Goal: Information Seeking & Learning: Learn about a topic

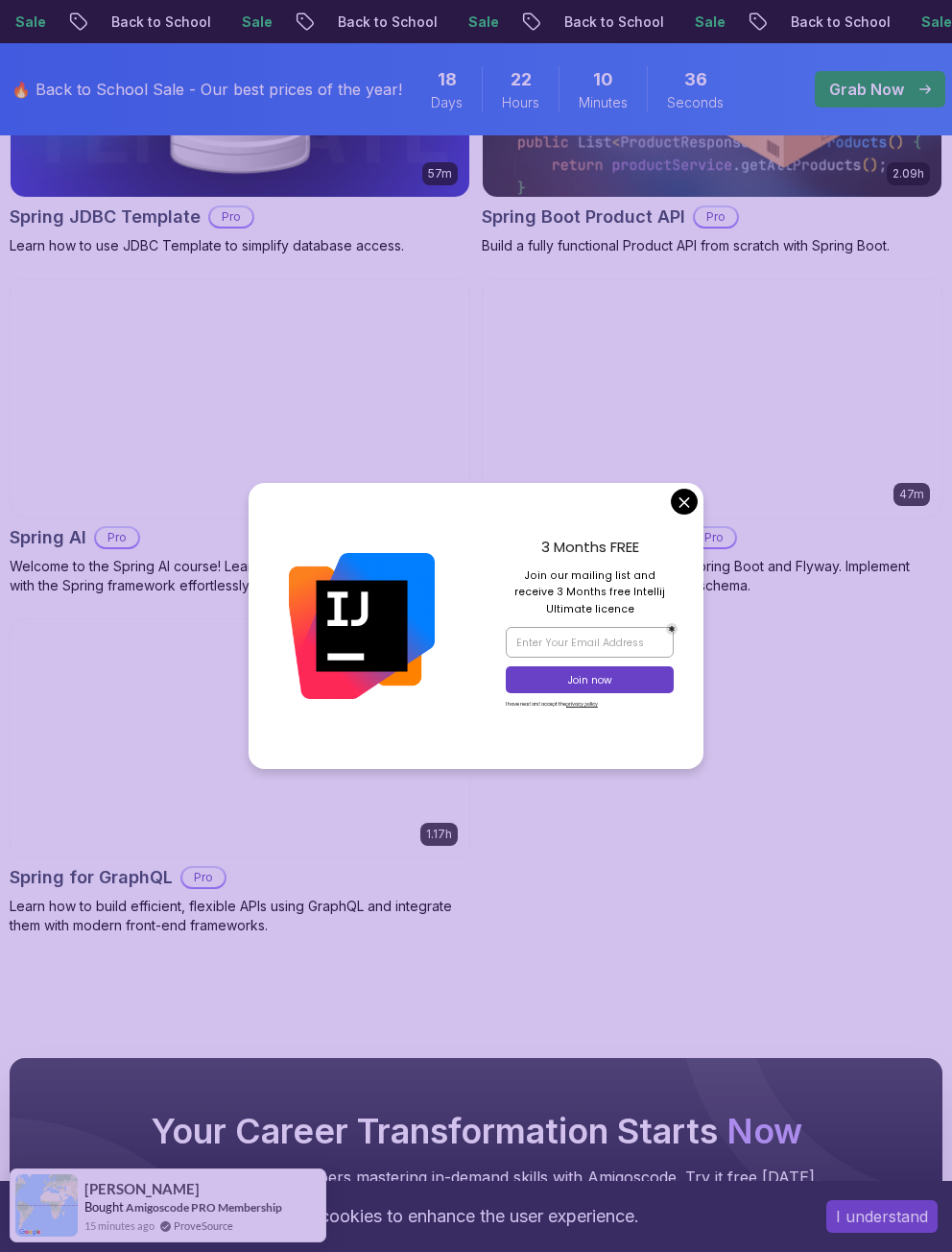
scroll to position [2208, 0]
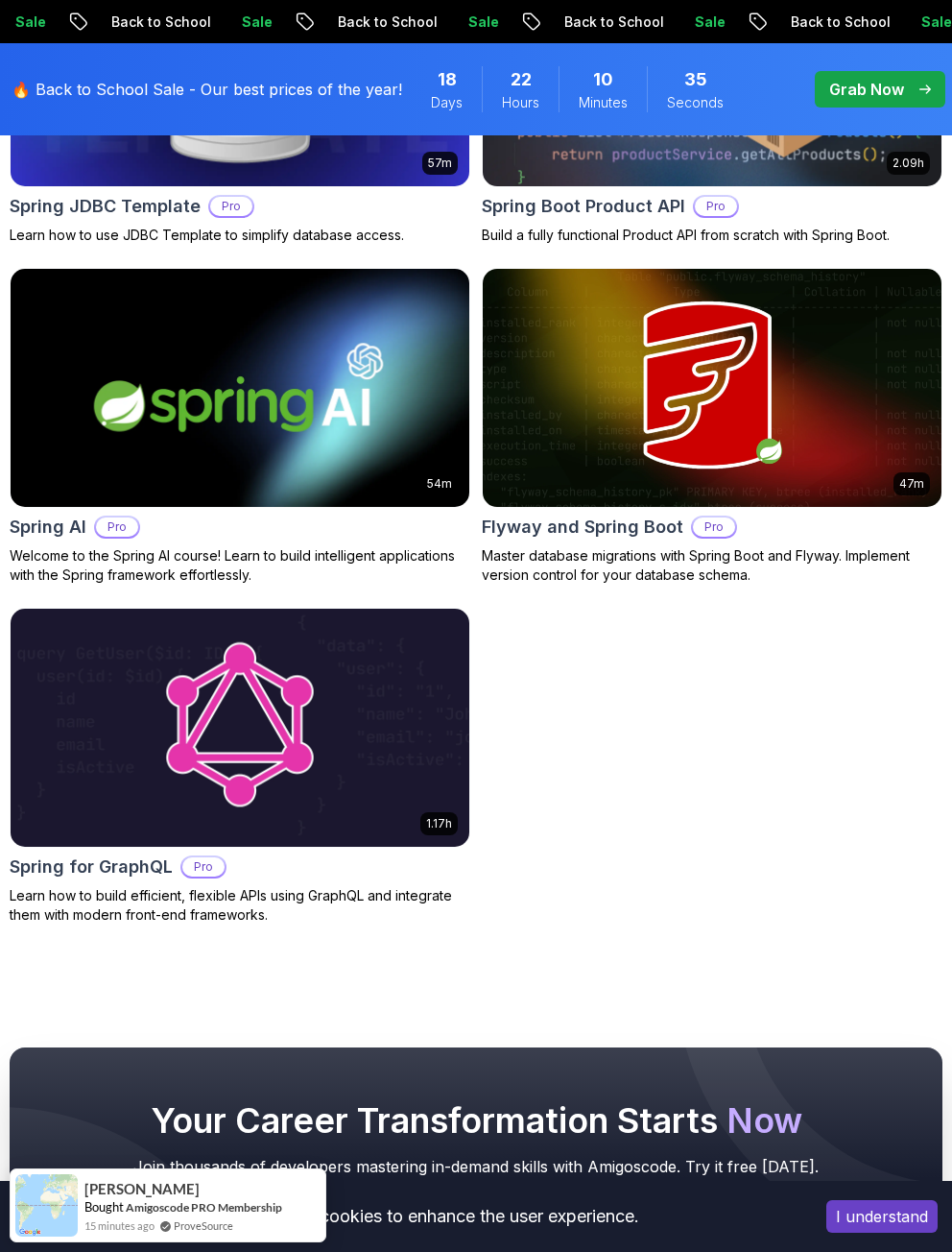
click at [689, 507] on body "Sale Back to School Sale Back to School Sale Back to School Sale Back to School…" at bounding box center [476, 43] width 952 height 4502
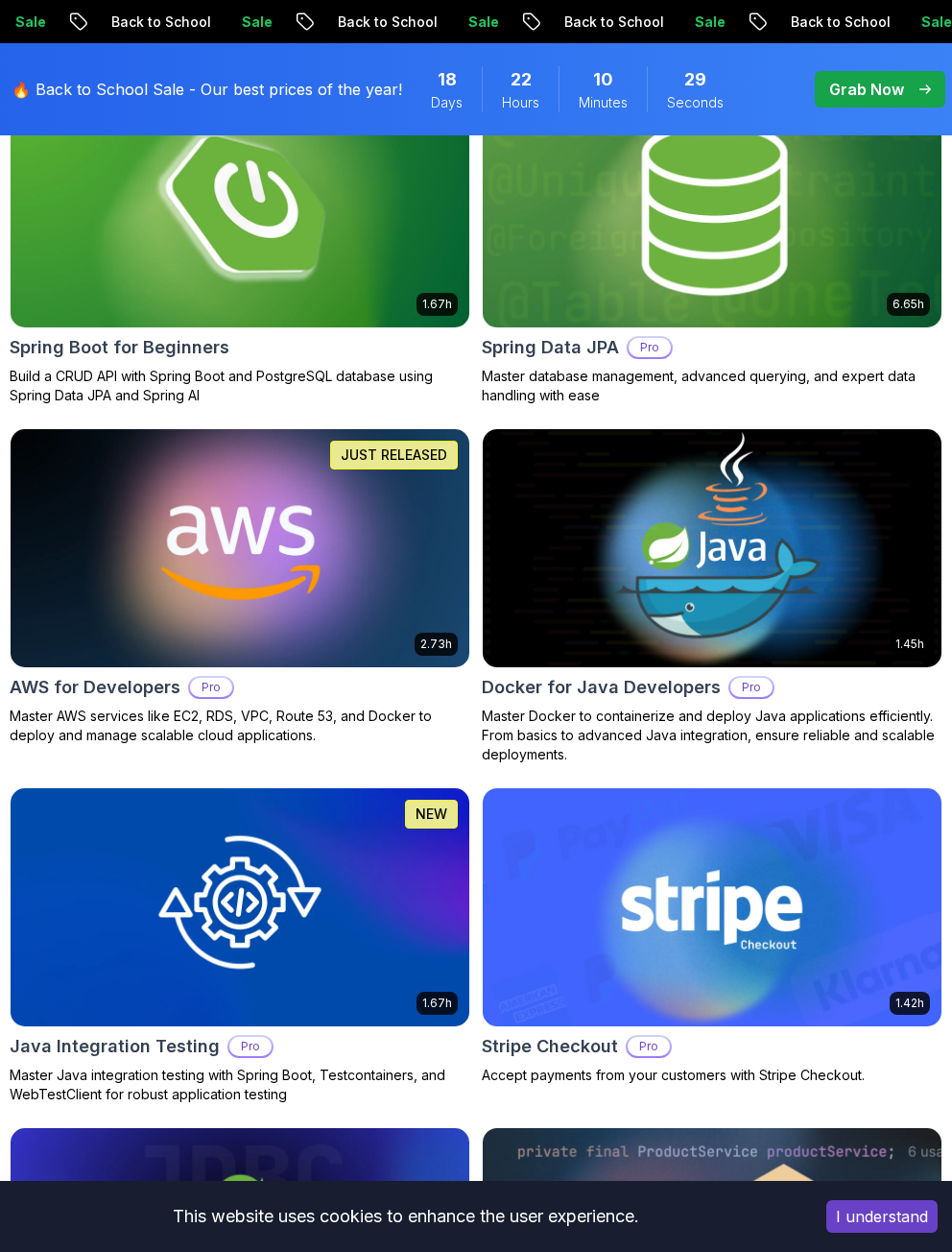
scroll to position [576, 0]
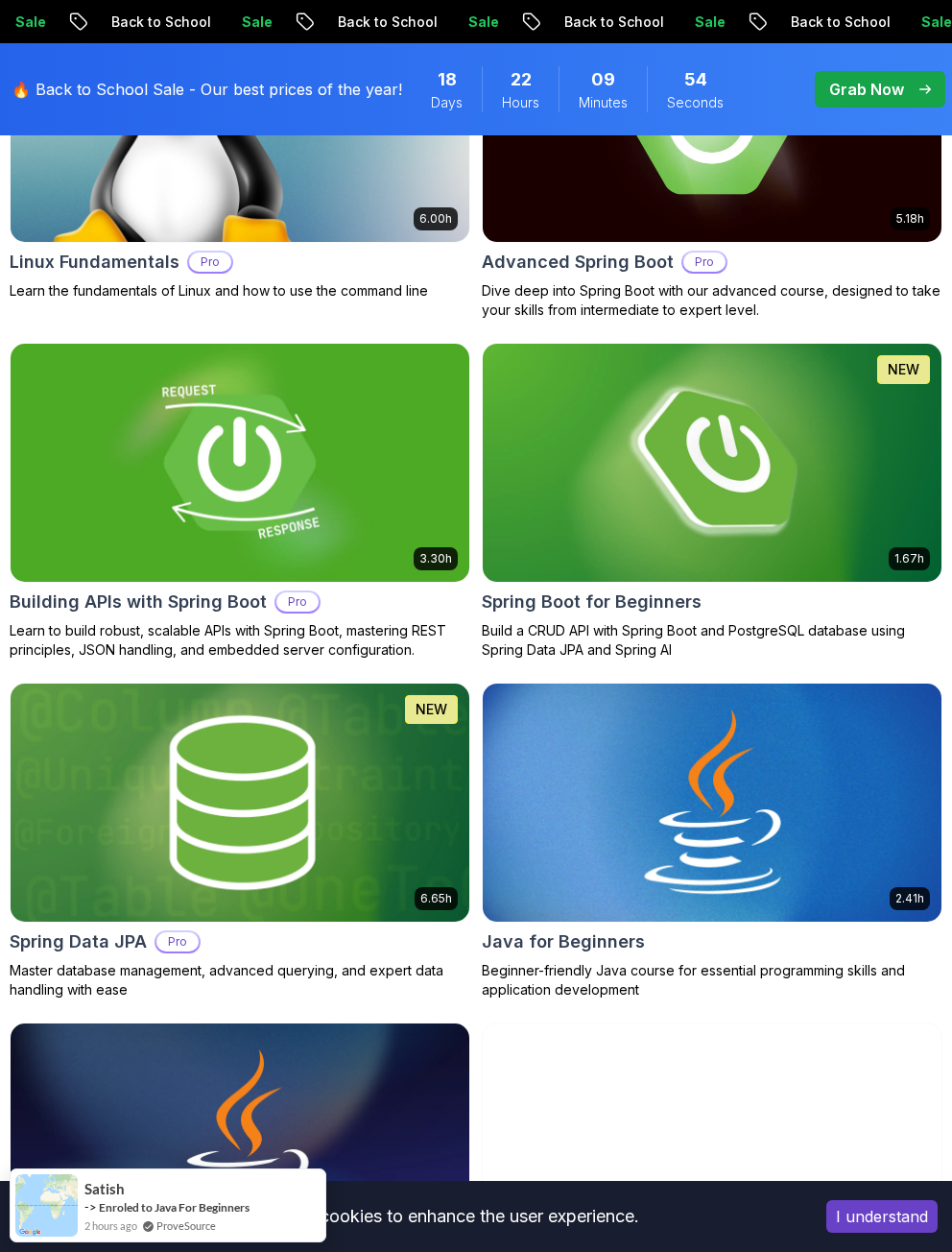
scroll to position [864, 0]
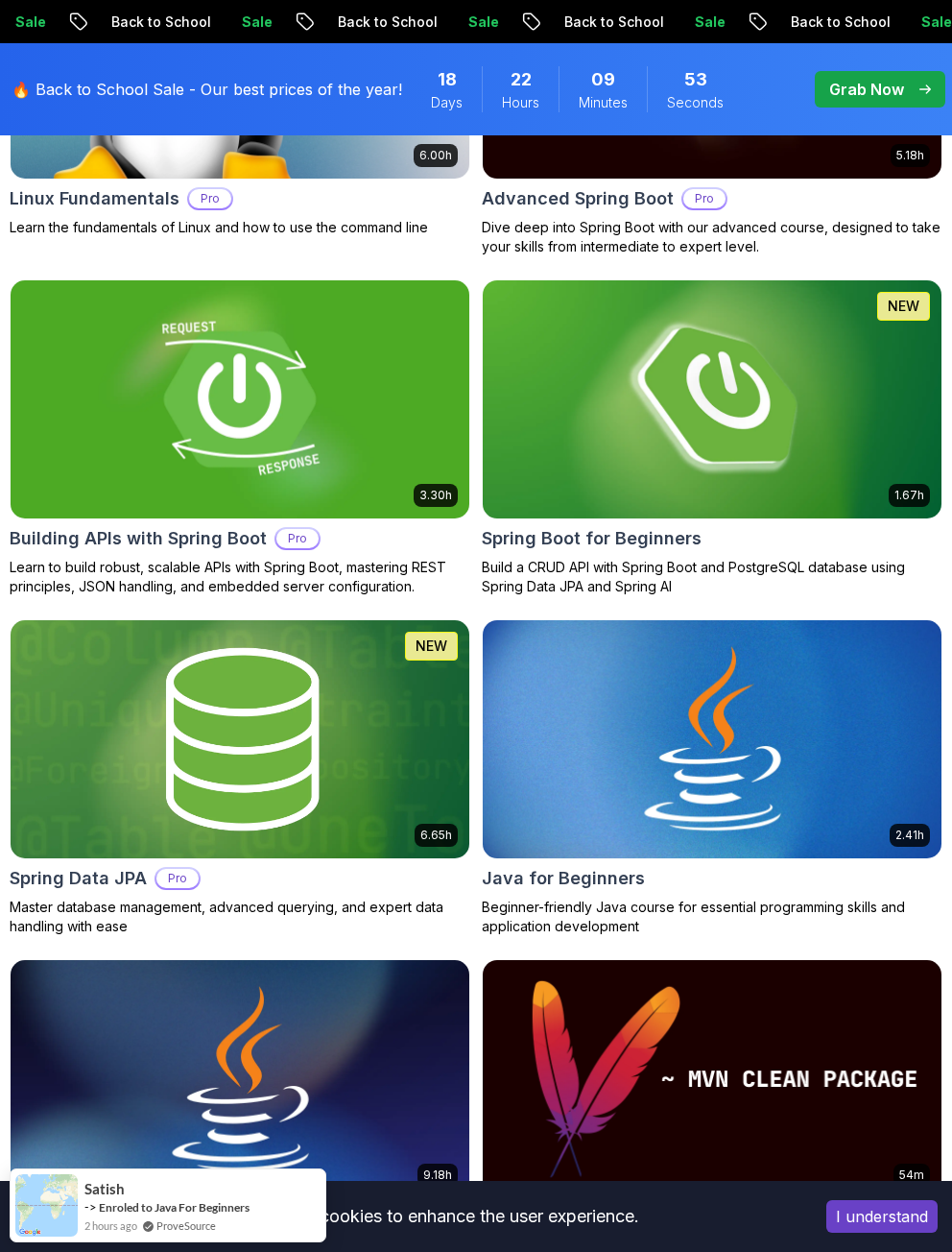
click at [363, 678] on img at bounding box center [239, 739] width 482 height 250
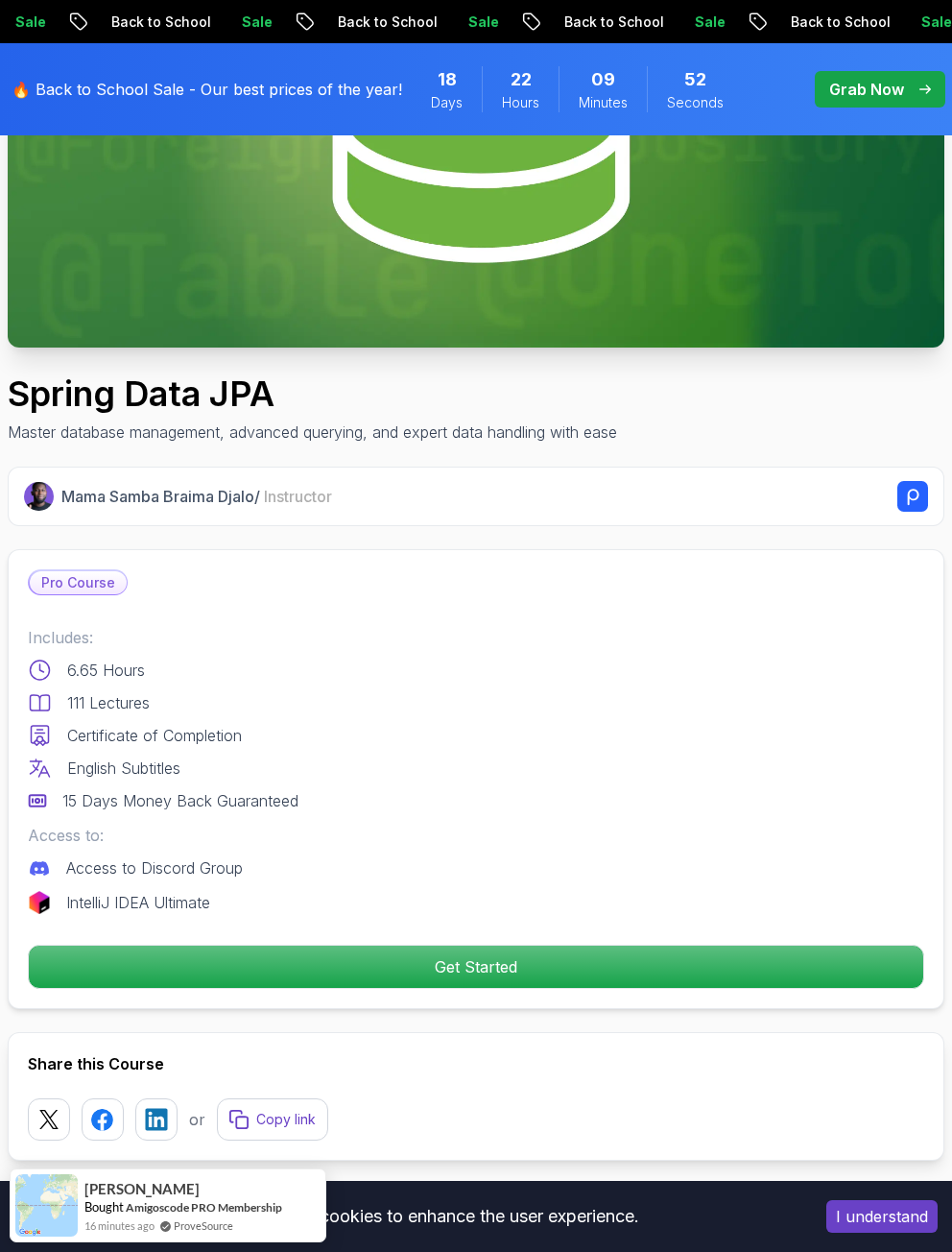
scroll to position [480, 0]
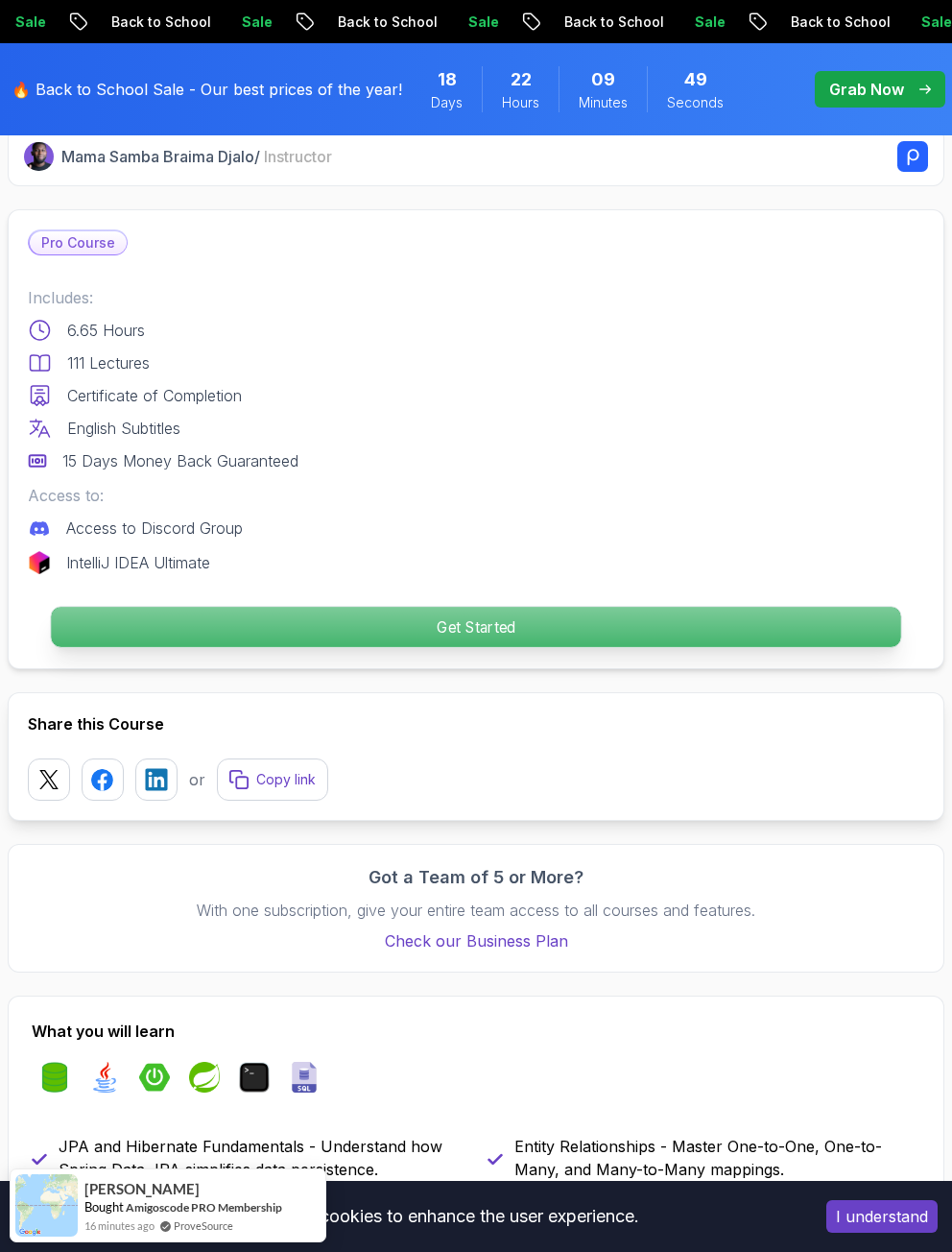
click at [408, 641] on p "Get Started" at bounding box center [475, 627] width 849 height 40
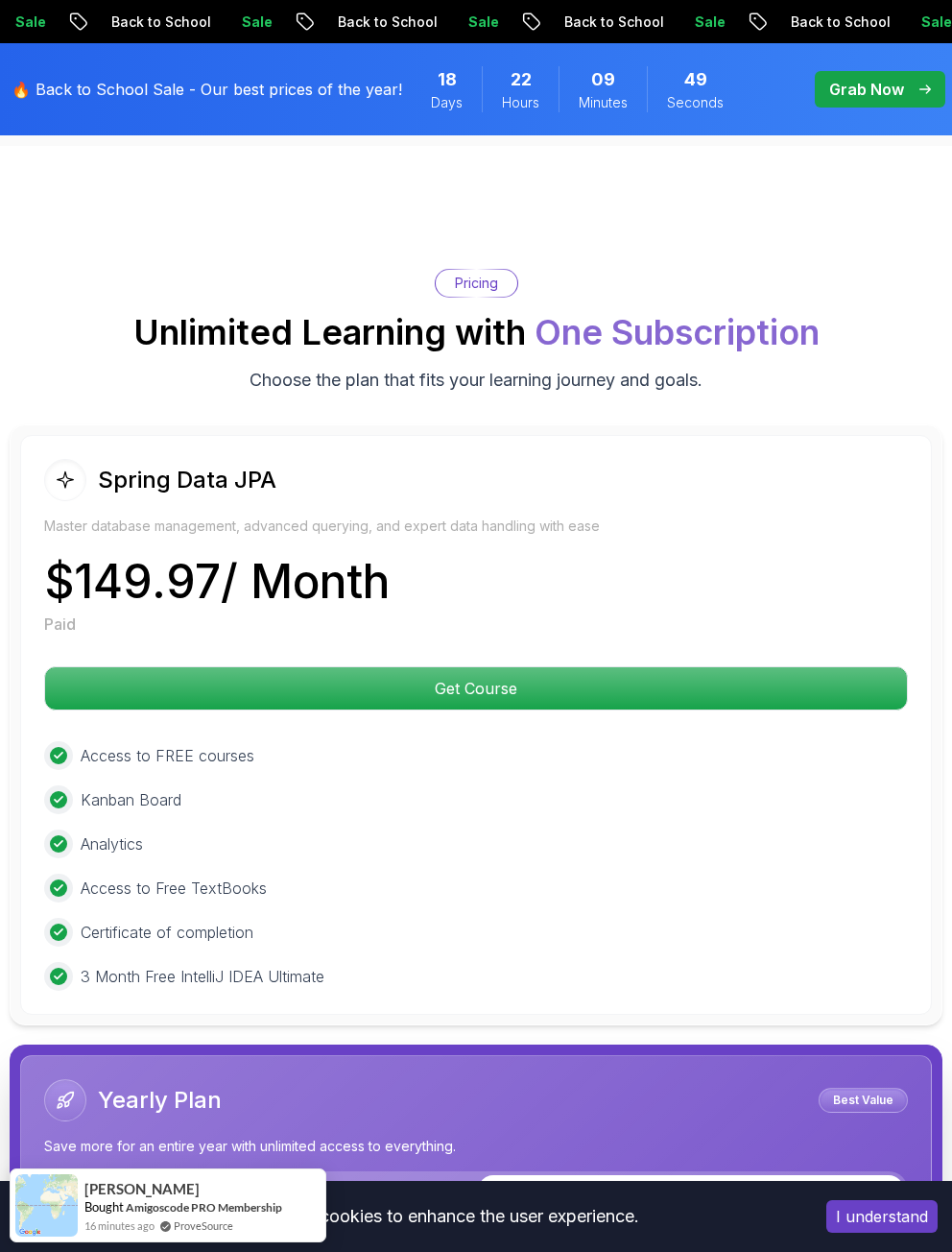
scroll to position [5492, 0]
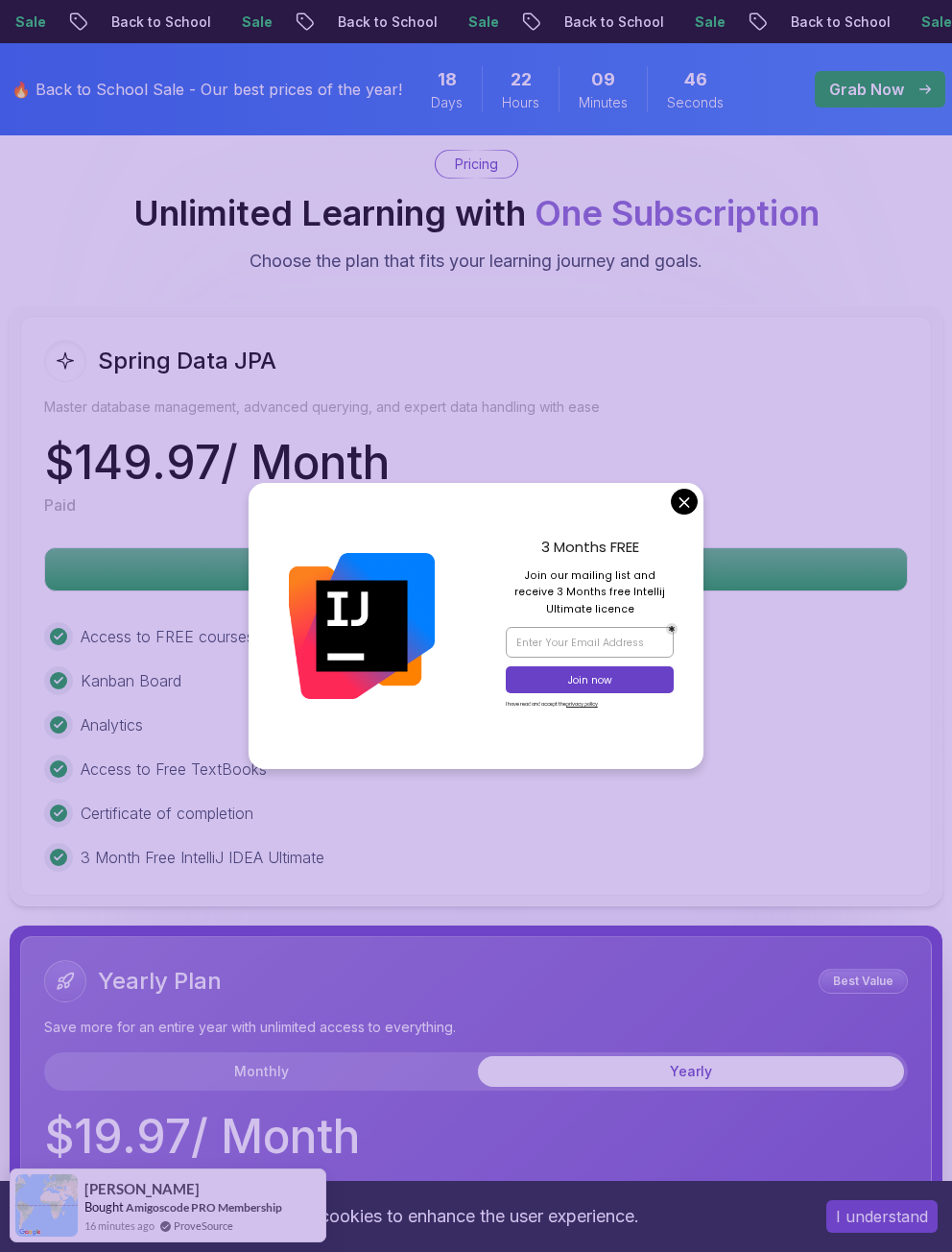
click at [672, 510] on div "3 Months FREE Join our mailing list and receive 3 Months free Intellij Ultimate…" at bounding box center [589, 626] width 228 height 287
click at [682, 504] on body "Sale Back to School Sale Back to School Sale Back to School Sale Back to School…" at bounding box center [476, 652] width 952 height 12288
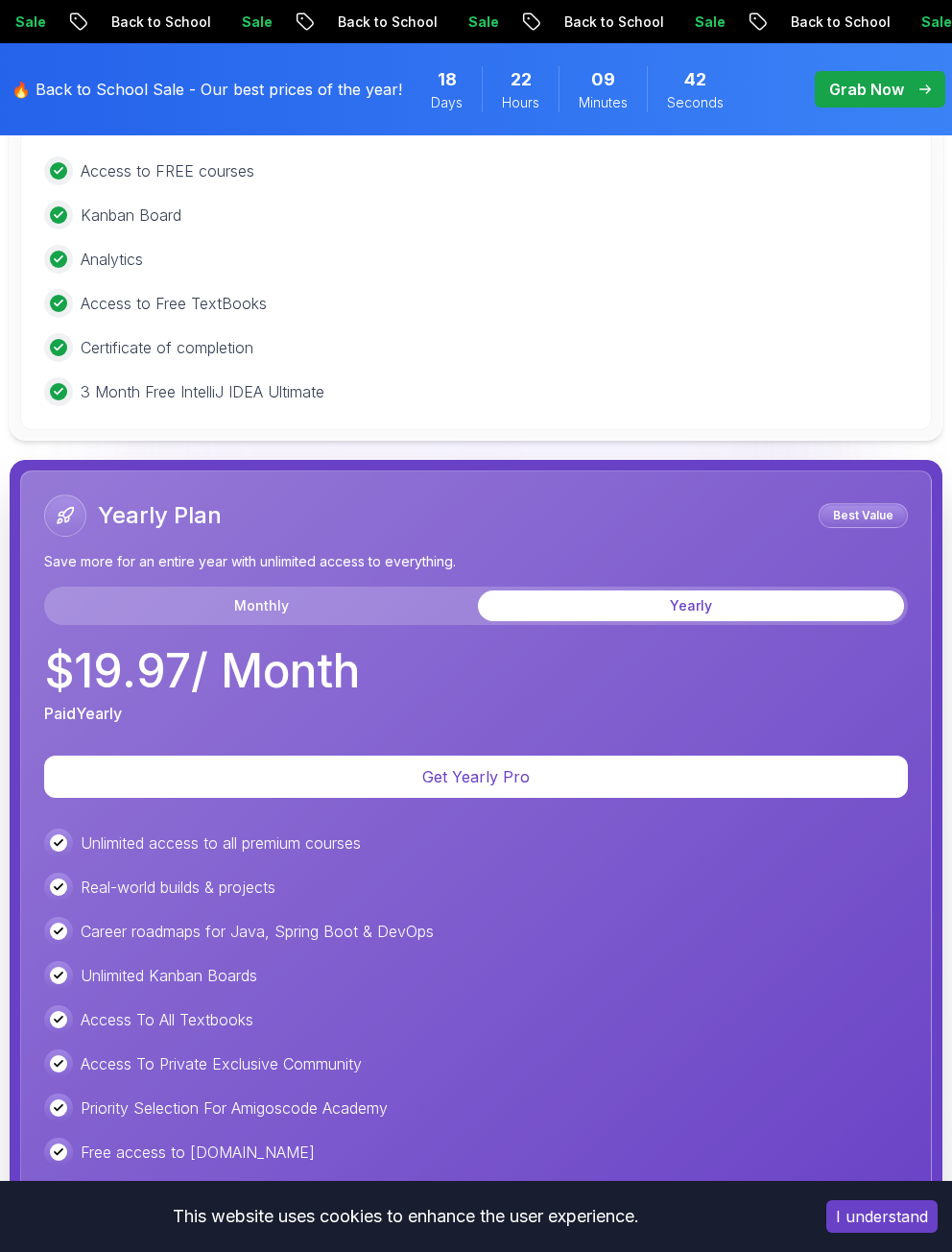
scroll to position [5972, 0]
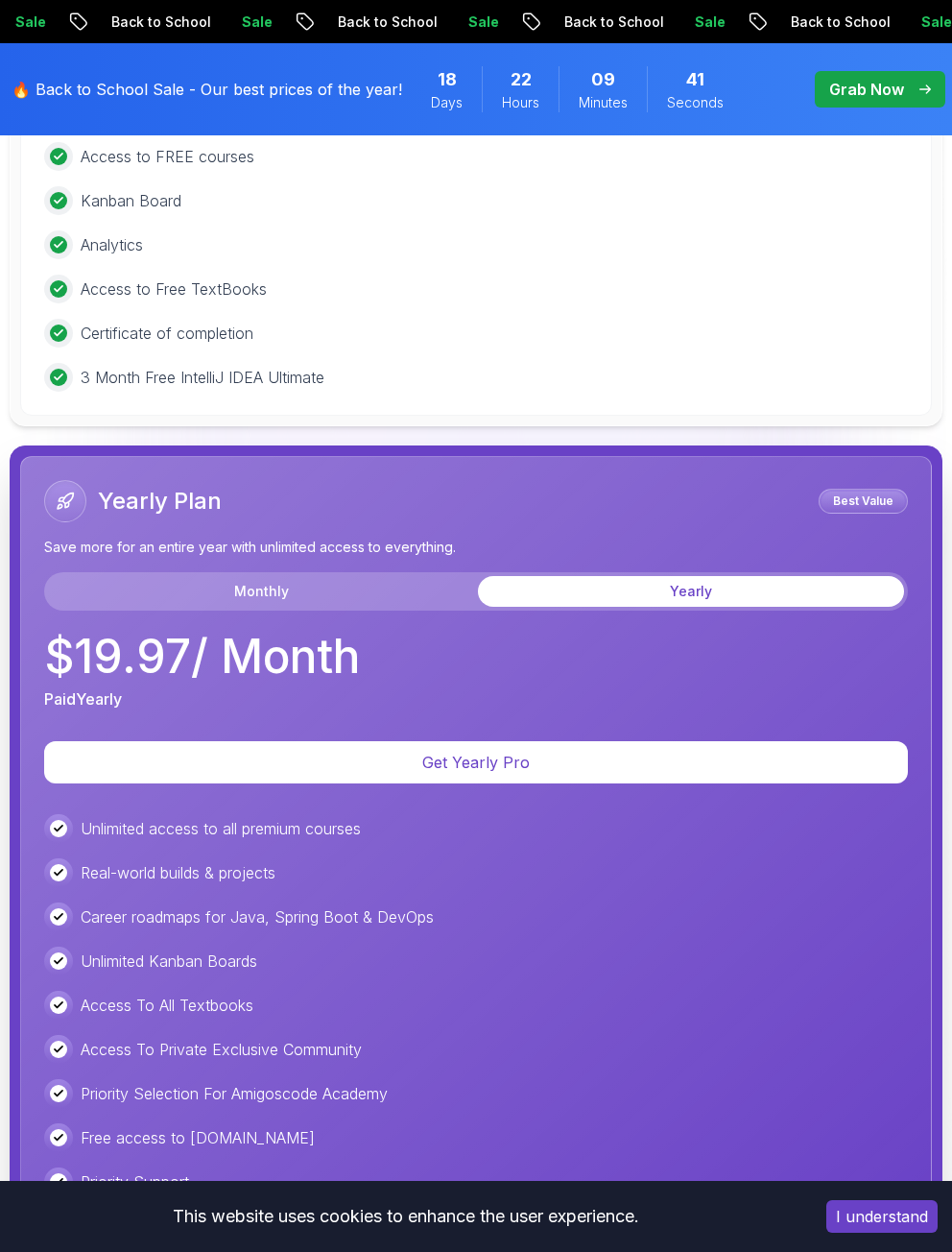
click at [388, 540] on div "Yearly Plan Best Value Save more for an entire year with unlimited access to ev…" at bounding box center [476, 545] width 864 height 131
click at [399, 572] on div "Monthly Yearly" at bounding box center [476, 591] width 864 height 38
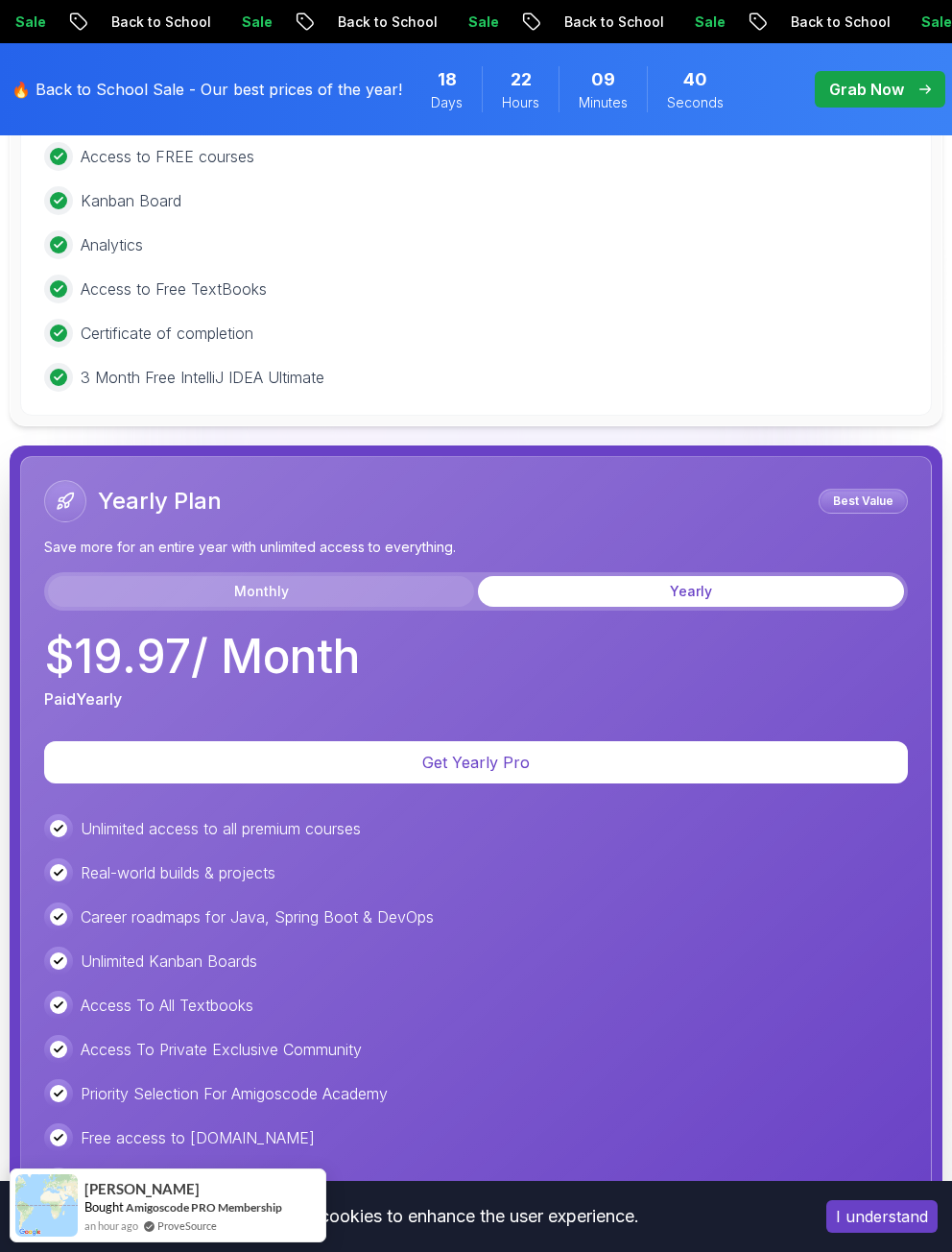
click at [399, 576] on button "Monthly" at bounding box center [261, 591] width 426 height 31
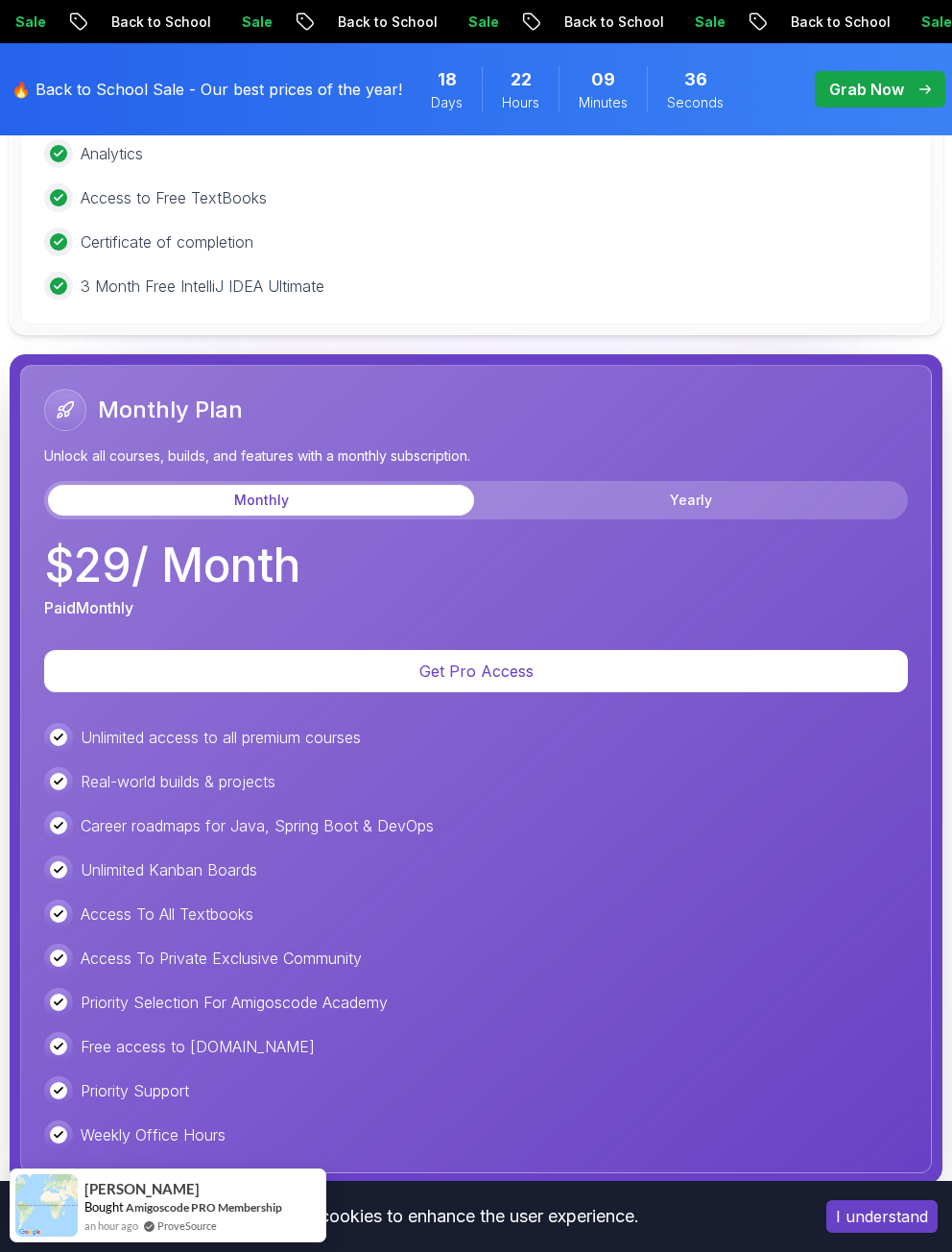
scroll to position [6068, 0]
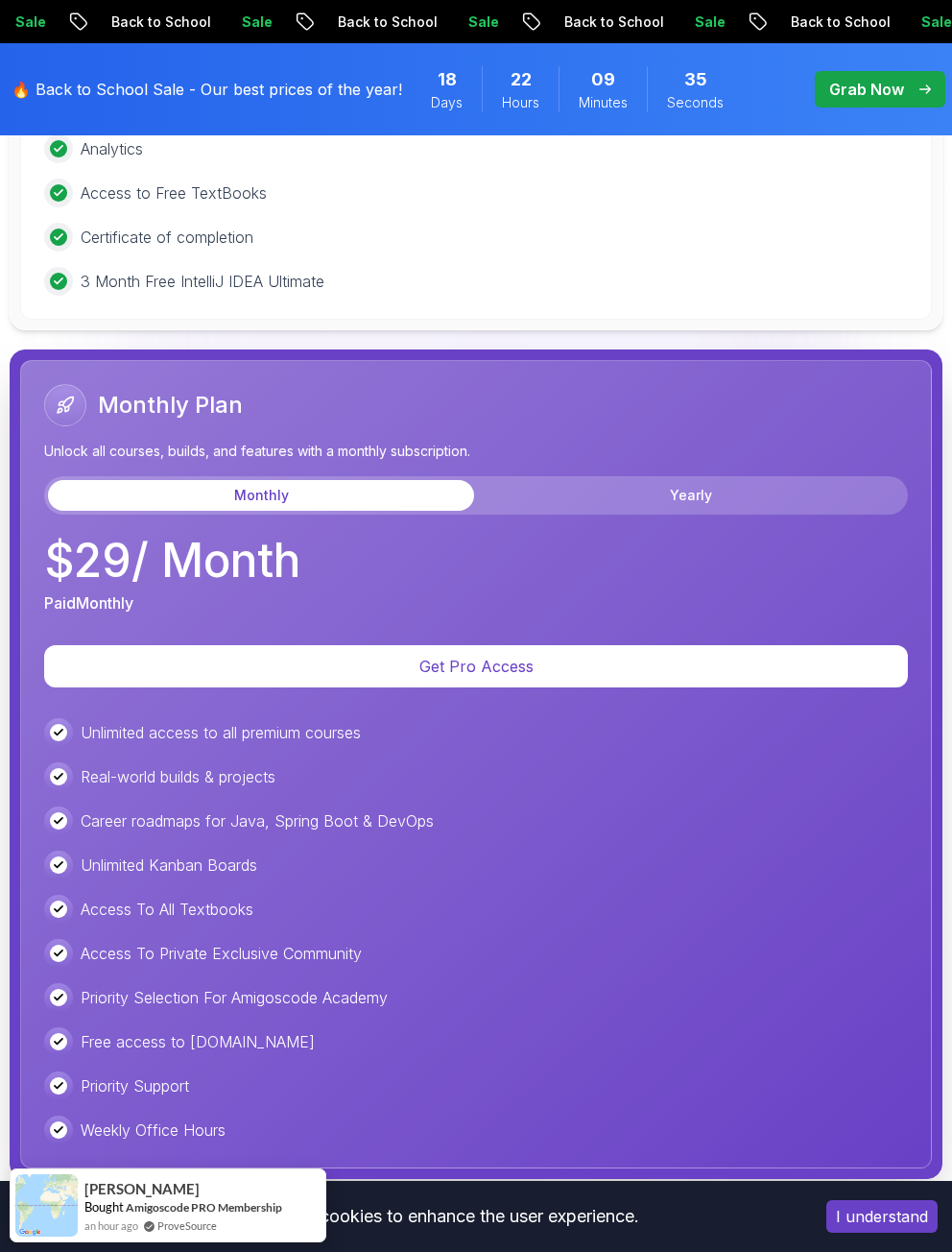
click at [624, 488] on div "Monthly Plan Unlock all courses, builds, and features with a monthly subscripti…" at bounding box center [476, 499] width 864 height 231
drag, startPoint x: 621, startPoint y: 473, endPoint x: 588, endPoint y: 462, distance: 34.8
click at [618, 480] on button "Yearly" at bounding box center [690, 495] width 426 height 31
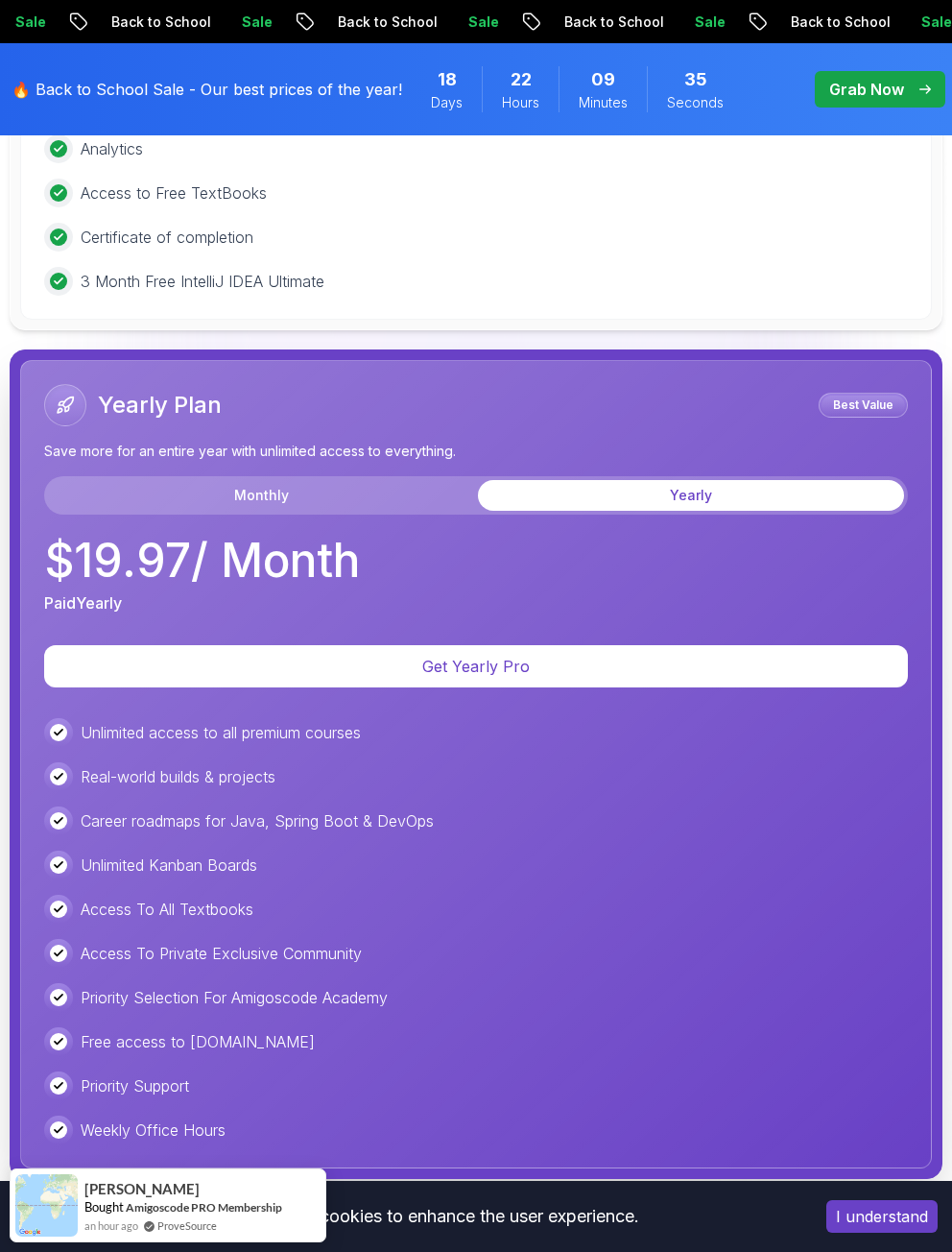
click at [410, 440] on div "Yearly Plan Best Value Save more for an entire year with unlimited access to ev…" at bounding box center [476, 449] width 864 height 131
click at [382, 445] on div "Yearly Plan Best Value Save more for an entire year with unlimited access to ev…" at bounding box center [476, 449] width 864 height 131
click at [386, 480] on button "Monthly" at bounding box center [261, 495] width 426 height 31
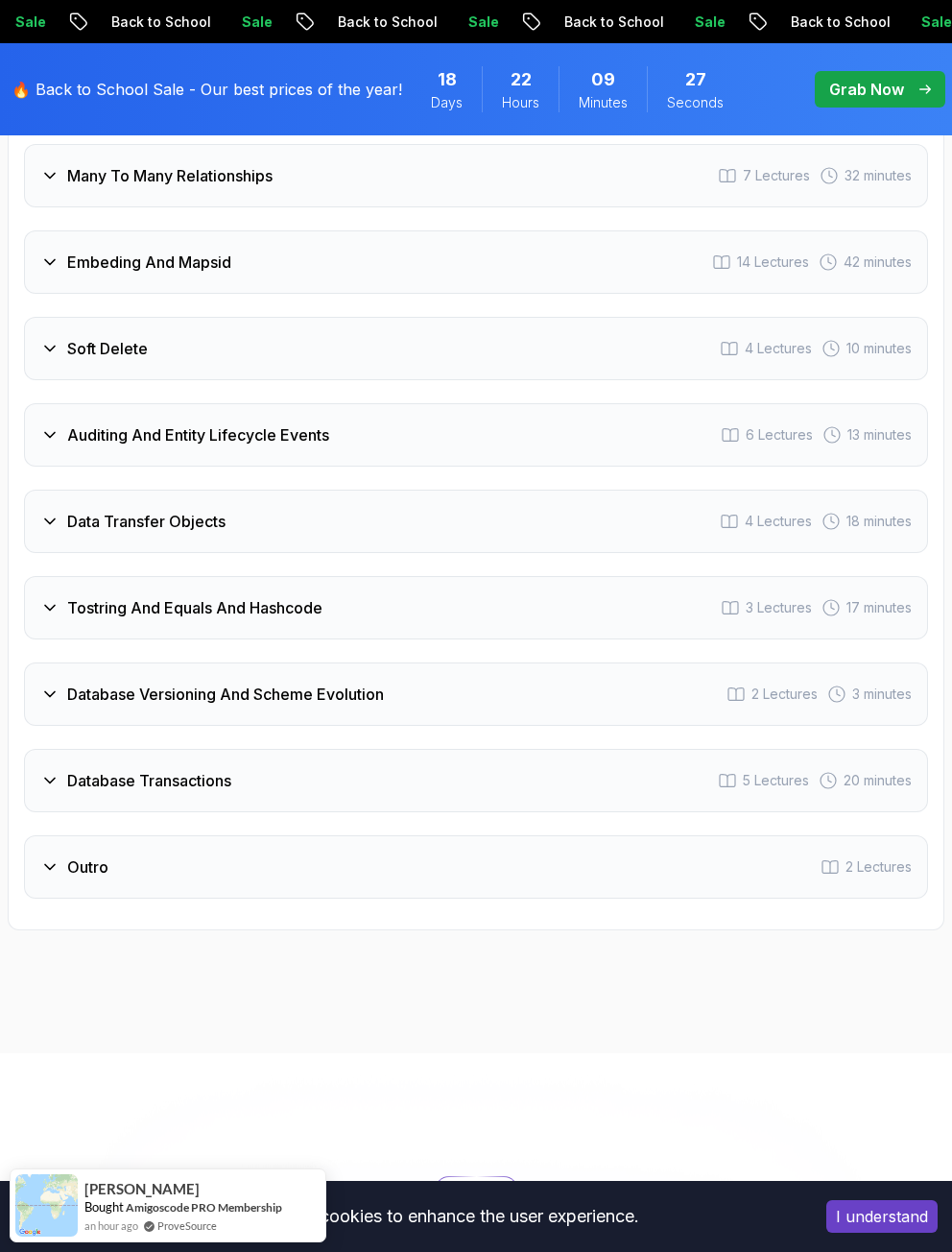
scroll to position [4436, 0]
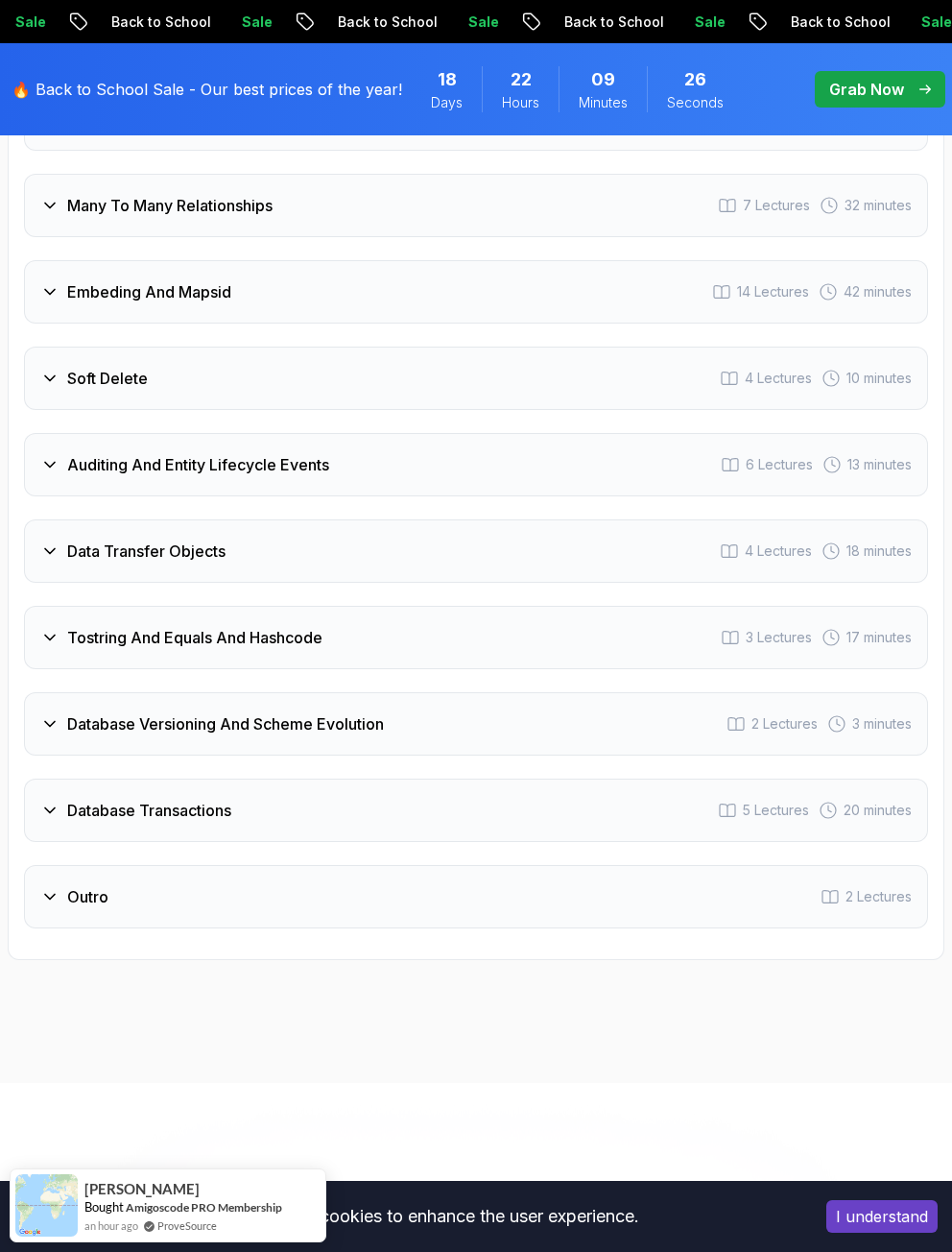
drag, startPoint x: 179, startPoint y: 827, endPoint x: 177, endPoint y: 845, distance: 18.1
click at [177, 864] on div "Outro 2 Lectures" at bounding box center [476, 896] width 904 height 63
click at [178, 799] on div "Database Transactions 5 Lectures 20 minutes" at bounding box center [476, 811] width 904 height 63
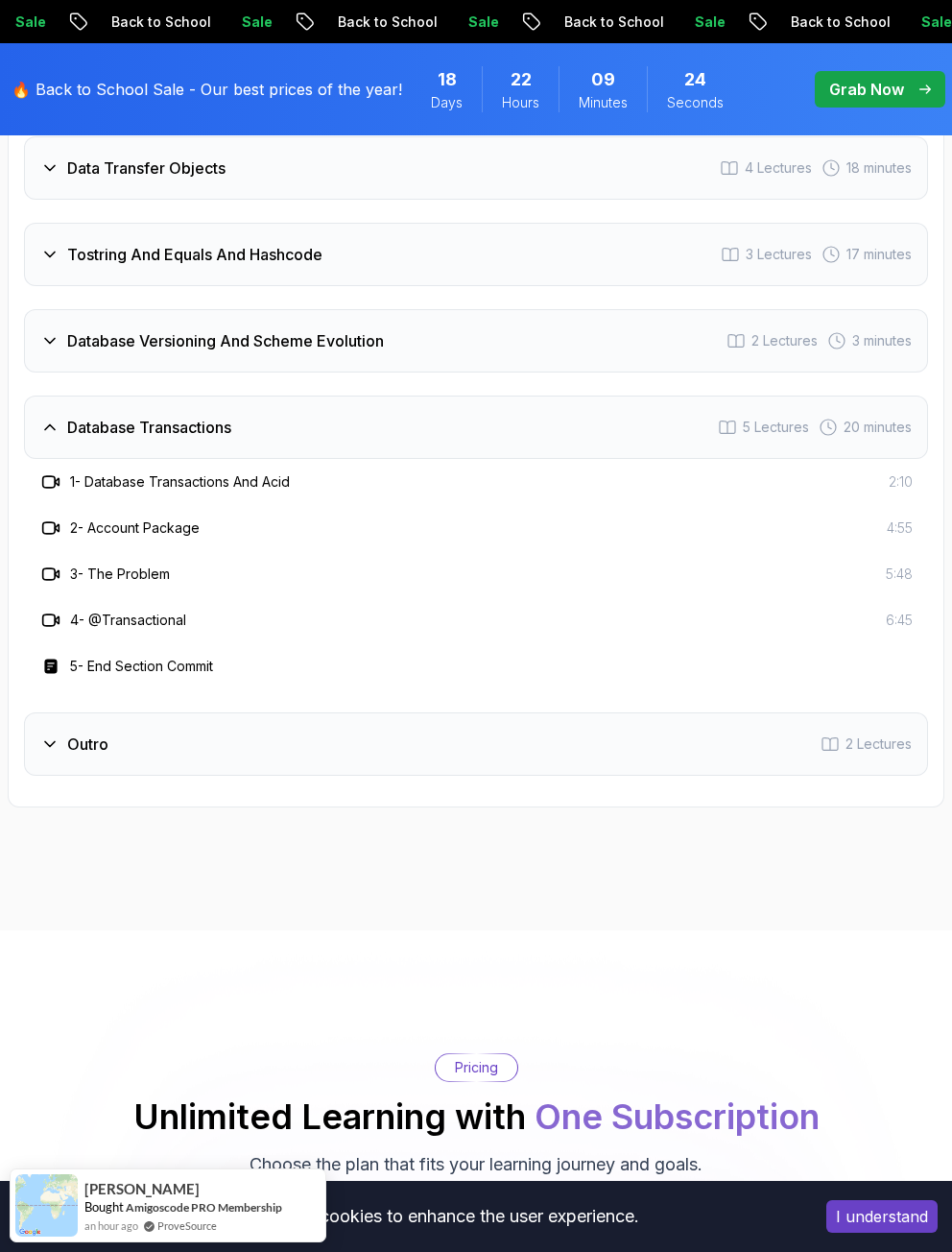
scroll to position [4636, 0]
click at [181, 740] on div "Outro 2 Lectures" at bounding box center [476, 743] width 904 height 63
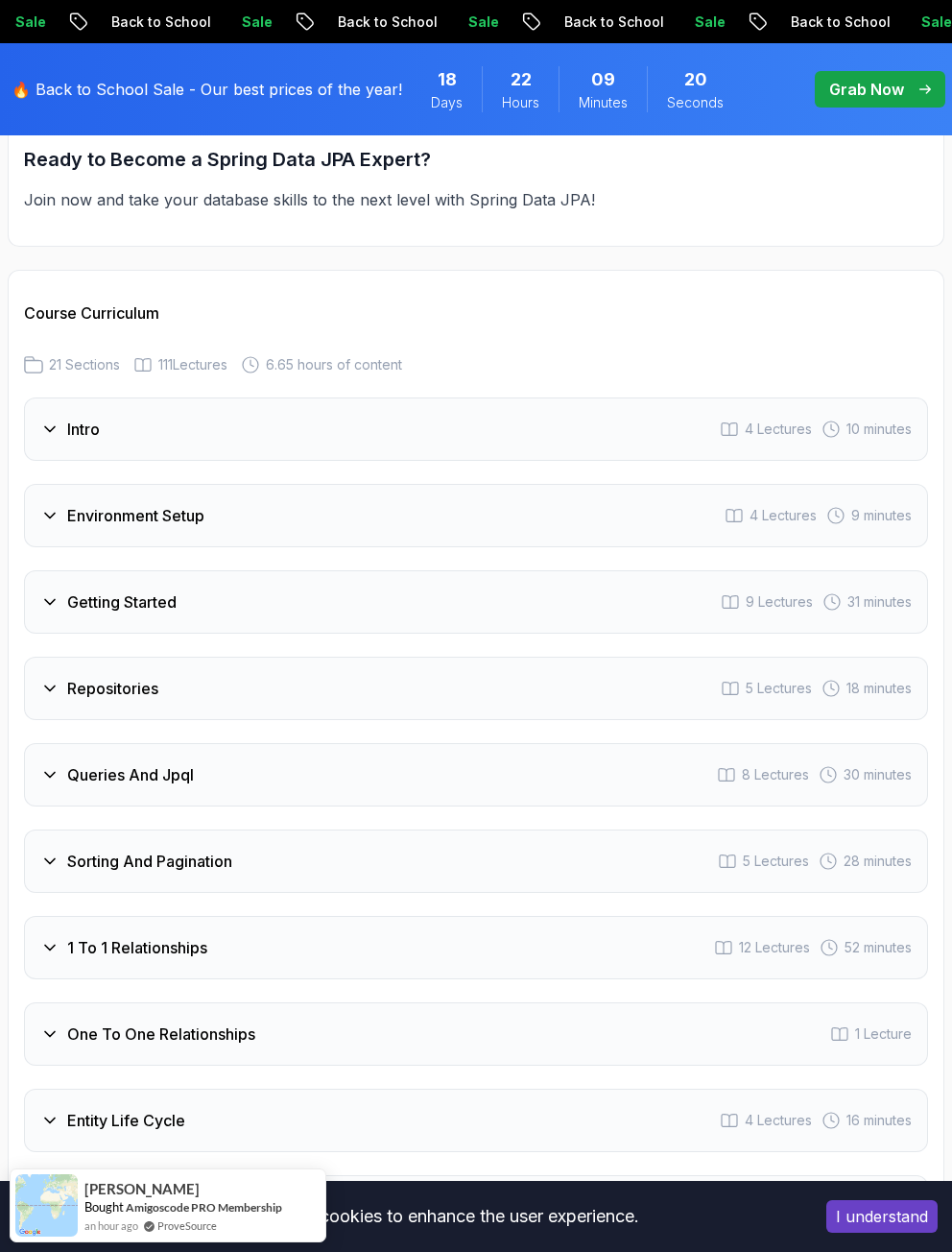
scroll to position [2908, 0]
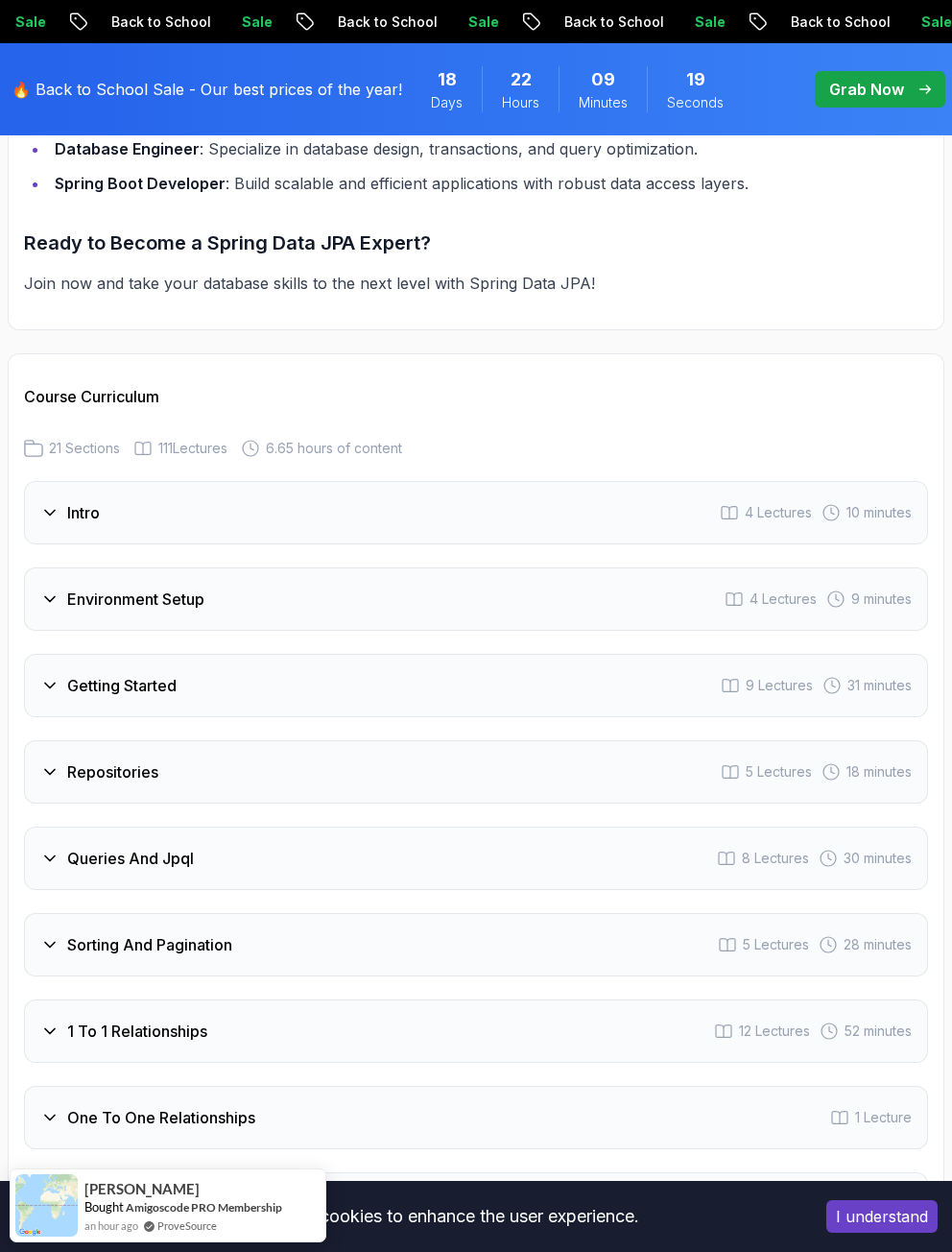
drag, startPoint x: 233, startPoint y: 493, endPoint x: 223, endPoint y: 492, distance: 10.0
click at [232, 493] on div "Intro 4 Lectures 10 minutes" at bounding box center [476, 513] width 904 height 63
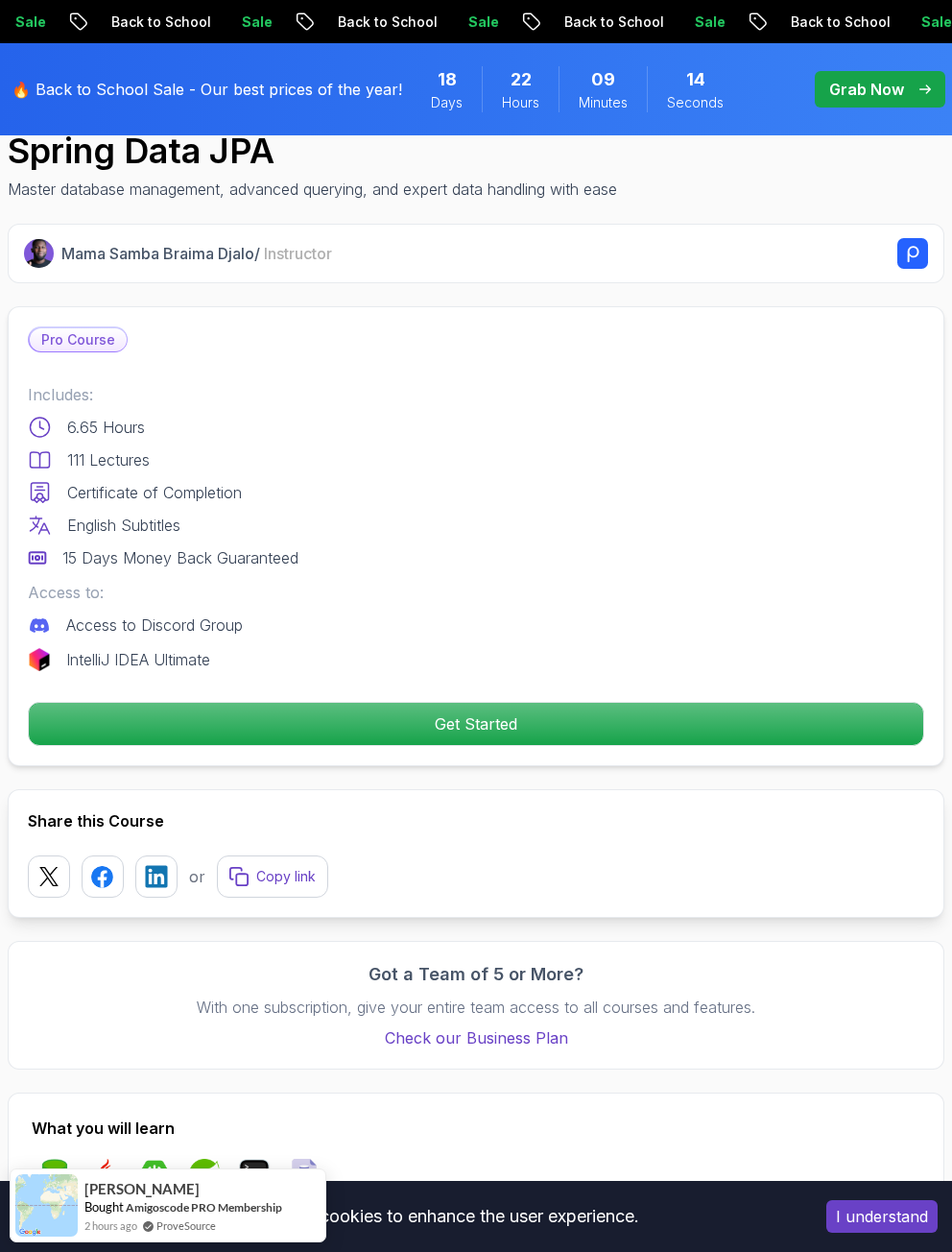
scroll to position [604, 0]
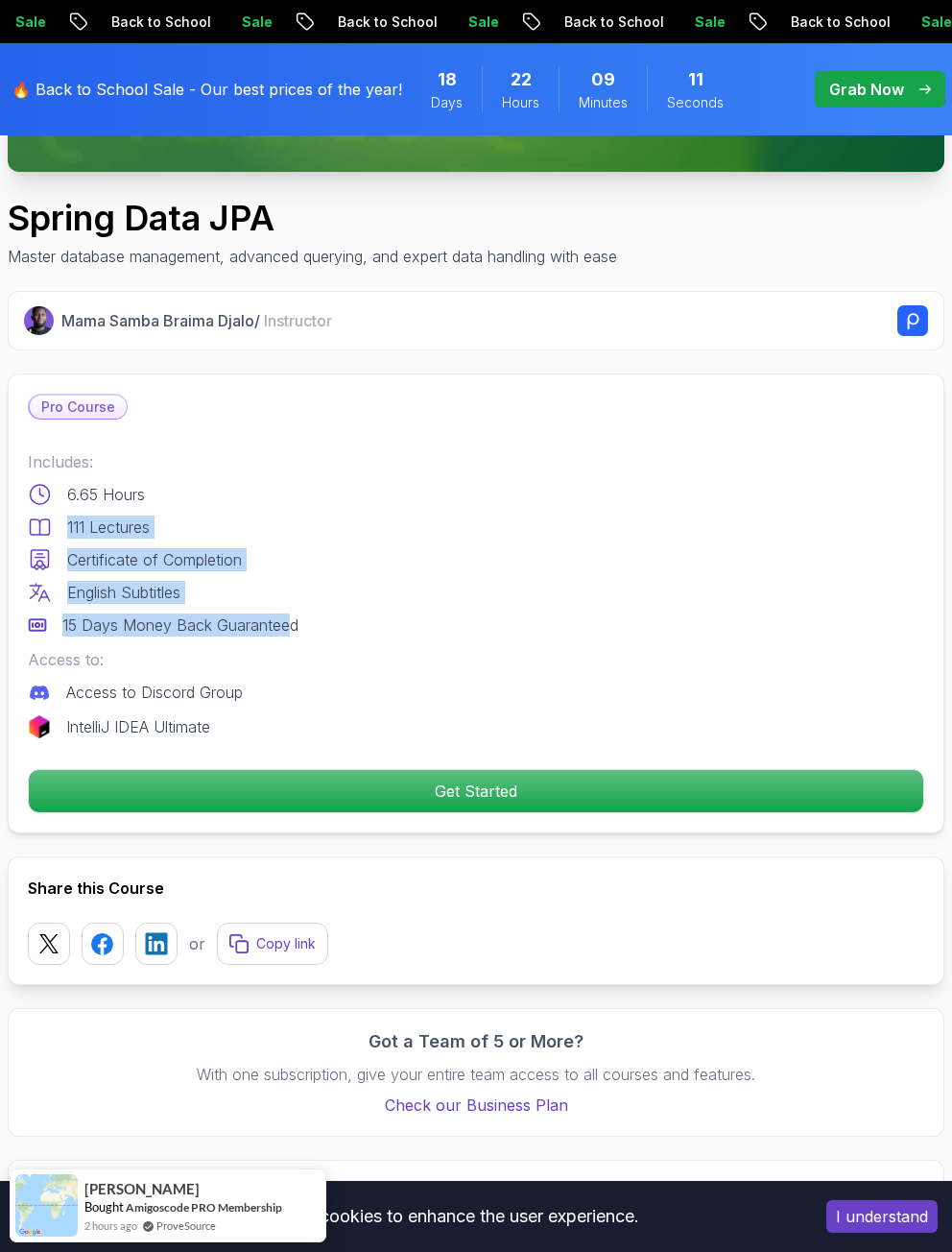
drag, startPoint x: 54, startPoint y: 527, endPoint x: 292, endPoint y: 618, distance: 254.8
click at [292, 618] on div "Includes: 6.65 Hours 111 Lectures Certificate of Completion English Subtitles 1…" at bounding box center [476, 543] width 896 height 187
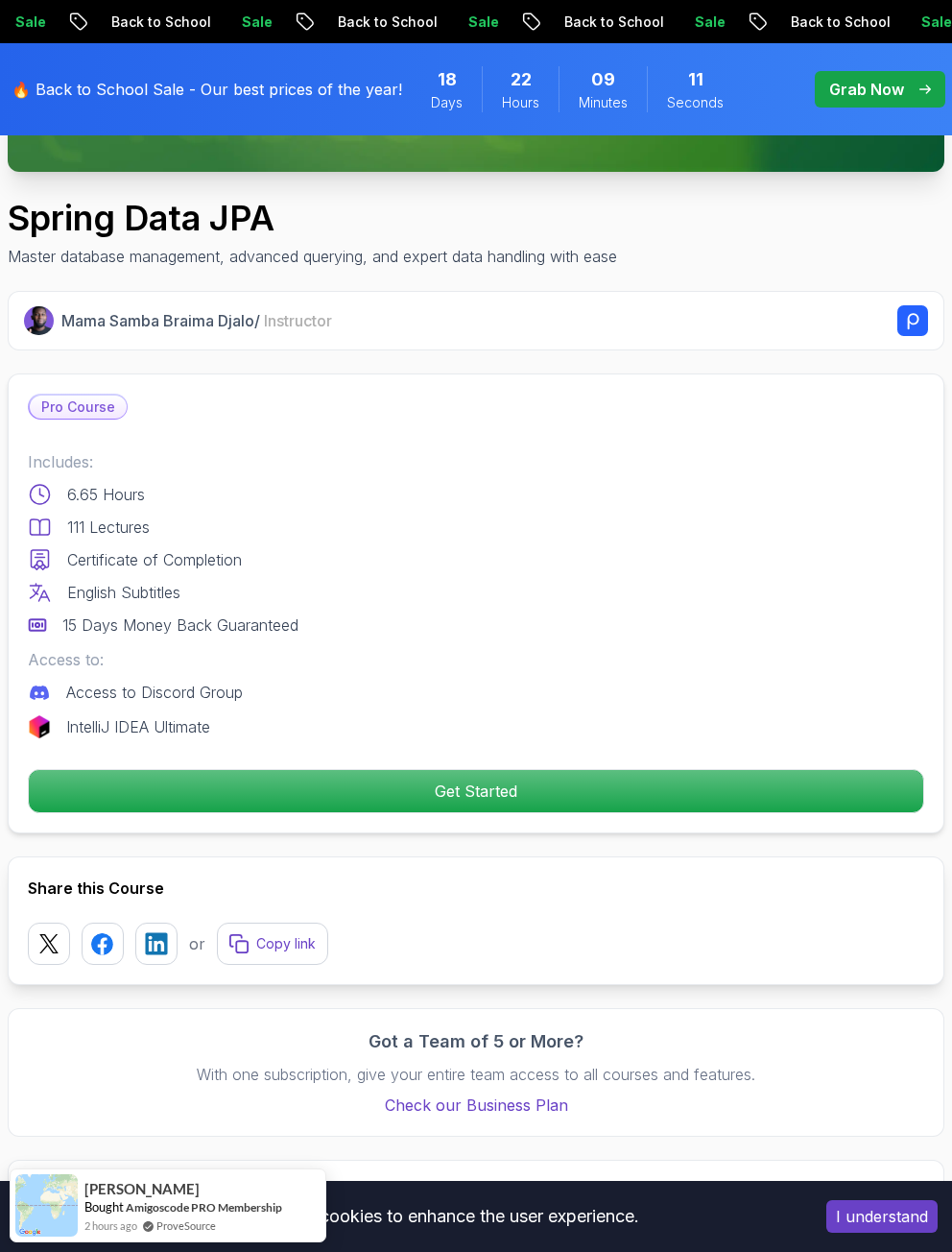
click at [296, 613] on div "Includes: 6.65 Hours 111 Lectures Certificate of Completion English Subtitles 1…" at bounding box center [476, 543] width 896 height 187
